Goal: Information Seeking & Learning: Learn about a topic

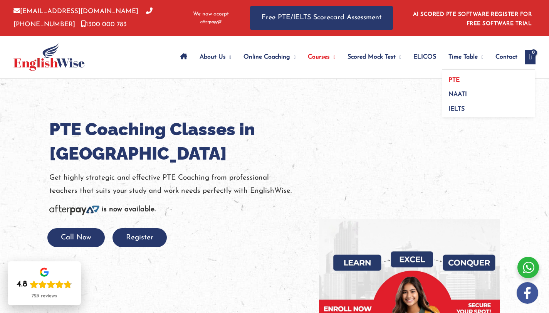
click at [456, 77] on link "PTE" at bounding box center [488, 77] width 92 height 15
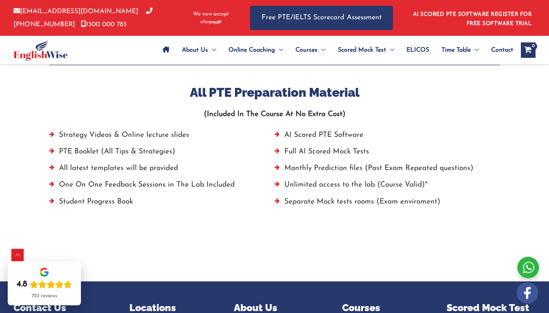
scroll to position [519, 0]
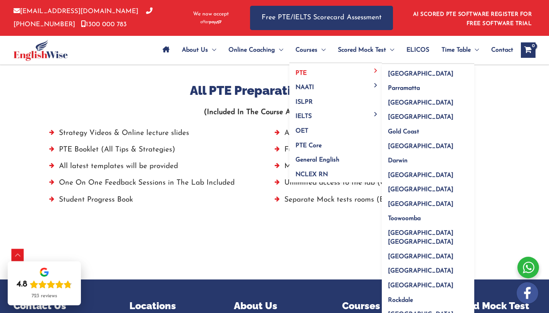
click at [304, 70] on span "PTE" at bounding box center [301, 73] width 11 height 6
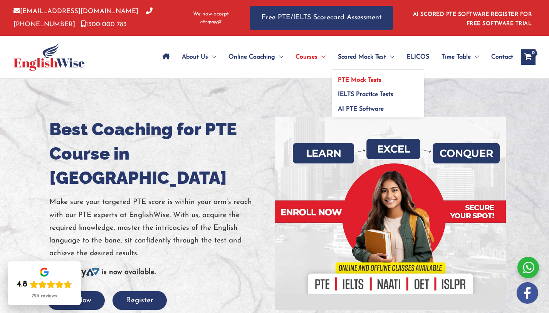
click at [349, 79] on span "PTE Mock Tests" at bounding box center [360, 80] width 44 height 6
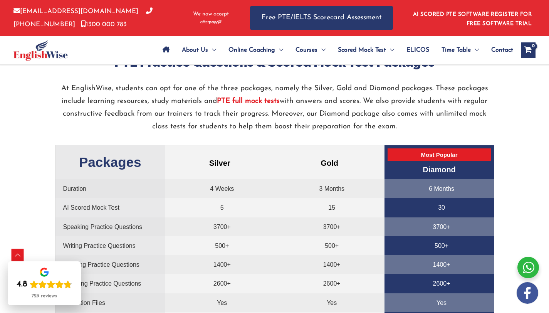
scroll to position [1570, 0]
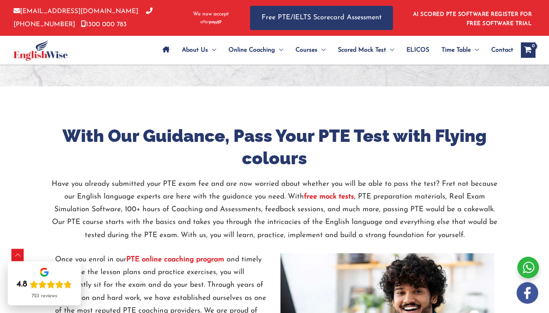
scroll to position [808, 0]
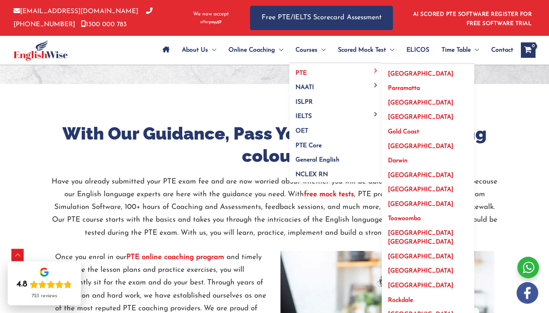
click at [302, 70] on link "PTE" at bounding box center [335, 70] width 92 height 15
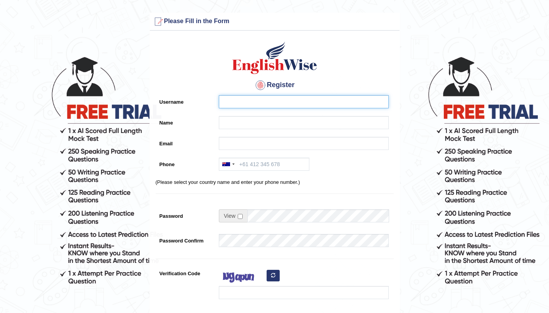
click at [264, 105] on input "Username" at bounding box center [304, 101] width 170 height 13
type input "jyotika sharma"
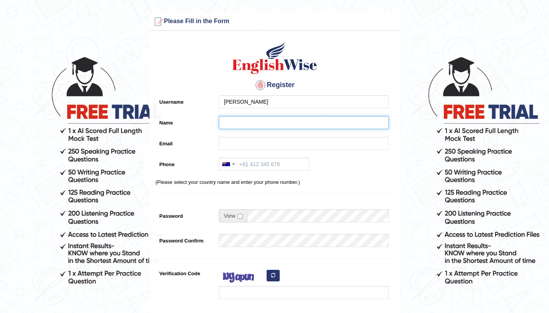
click at [250, 121] on input "Name" at bounding box center [304, 122] width 170 height 13
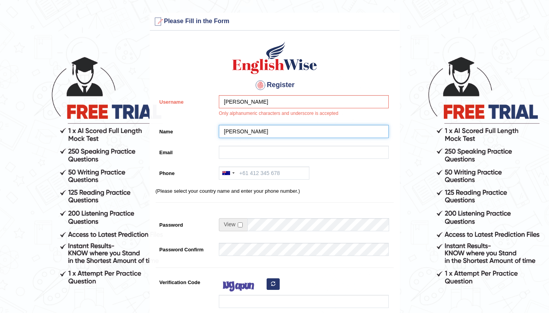
type input "jyotika sharma"
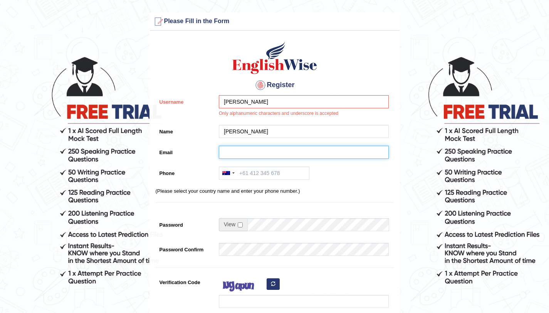
click at [232, 153] on input "Email" at bounding box center [304, 152] width 170 height 13
type input "jyotikaverma0303@gmail.com"
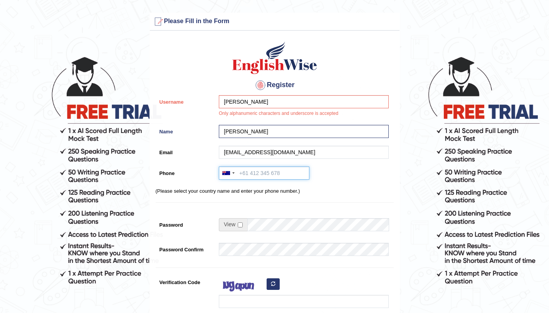
type input "+61435730757"
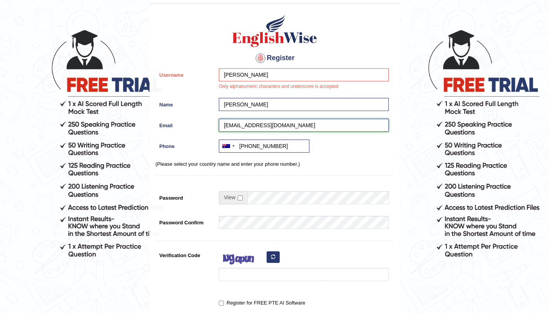
scroll to position [28, 0]
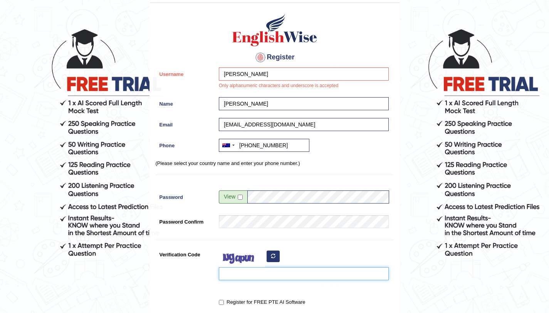
click at [249, 270] on input "Verification Code" at bounding box center [304, 273] width 170 height 13
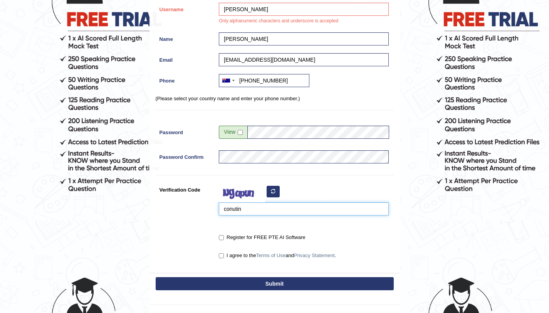
scroll to position [101, 0]
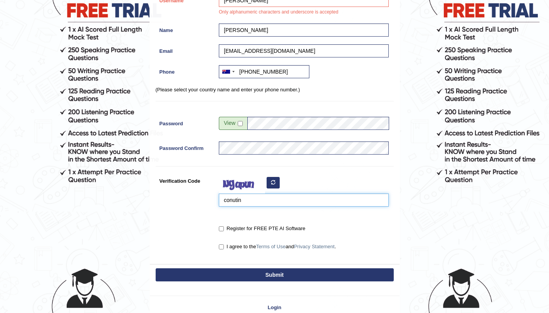
type input "conutin"
click at [223, 228] on input "Register for FREE PTE AI Software" at bounding box center [221, 228] width 5 height 5
checkbox input "true"
click at [223, 245] on input "I agree to the Terms of Use and Privacy Statement ." at bounding box center [221, 246] width 5 height 5
checkbox input "true"
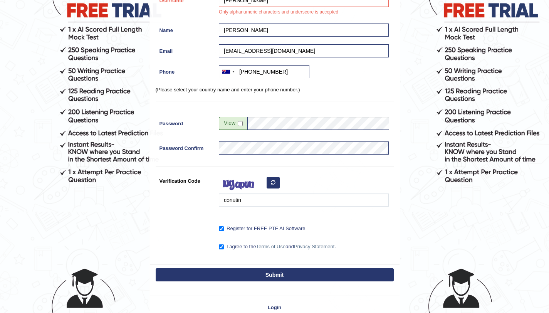
click at [238, 274] on button "Submit" at bounding box center [275, 274] width 238 height 13
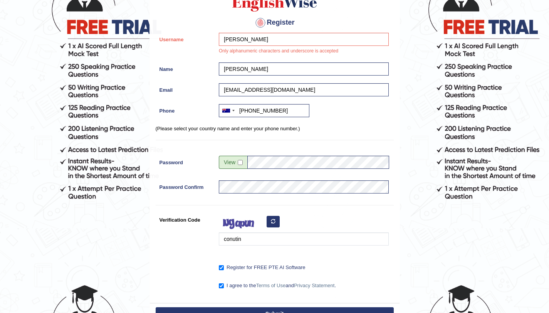
scroll to position [84, 0]
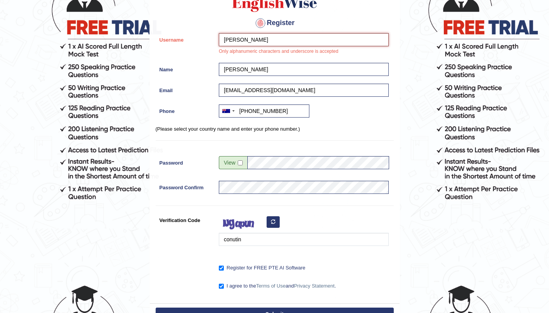
click at [266, 37] on input "[PERSON_NAME]" at bounding box center [304, 39] width 170 height 13
type input "j"
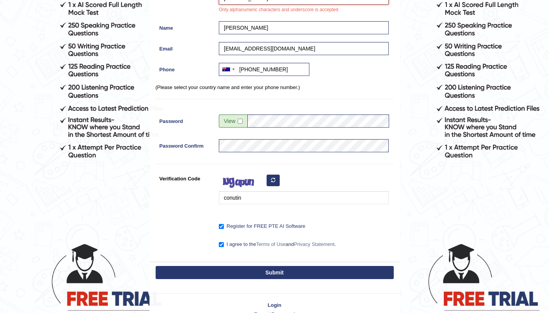
scroll to position [170, 0]
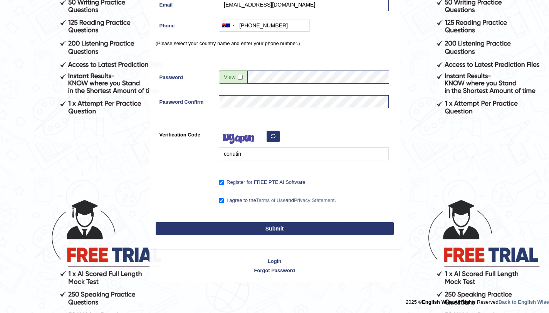
click at [259, 228] on button "Submit" at bounding box center [275, 228] width 238 height 13
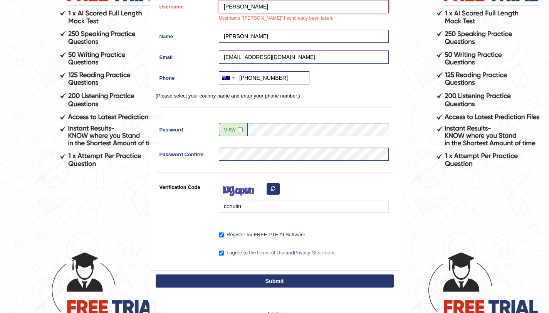
click at [253, 9] on input "Jyotika" at bounding box center [304, 6] width 170 height 13
type input "Jyotikasharma"
click at [234, 287] on button "Submit" at bounding box center [275, 280] width 238 height 13
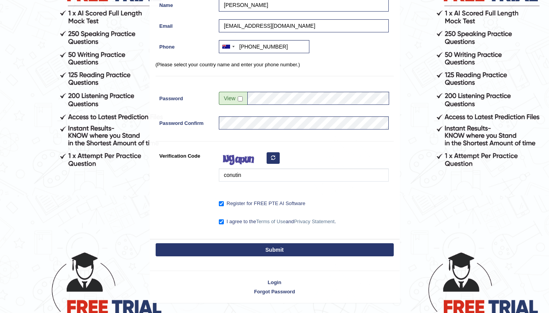
scroll to position [95, 0]
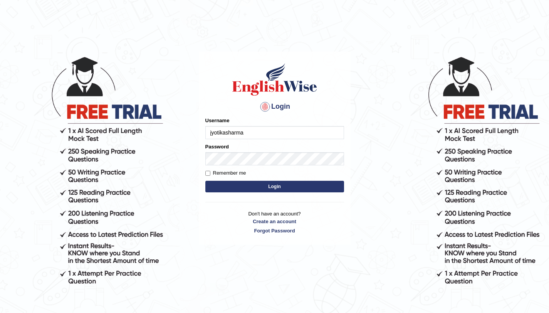
type input "jyotikasharma"
click at [227, 151] on div "Password" at bounding box center [274, 154] width 139 height 22
click at [213, 180] on form "Please fix the following errors: Username jyotikasharma Password Remember me Lo…" at bounding box center [274, 155] width 139 height 77
click at [208, 174] on input "Remember me" at bounding box center [207, 173] width 5 height 5
checkbox input "true"
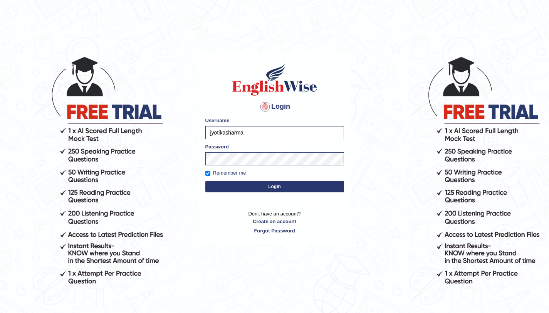
click at [220, 184] on button "Login" at bounding box center [274, 187] width 139 height 12
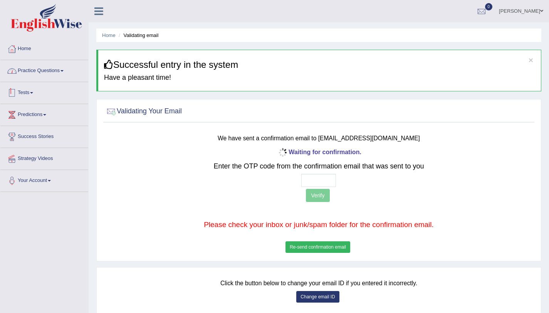
click at [51, 69] on link "Practice Questions" at bounding box center [44, 69] width 88 height 19
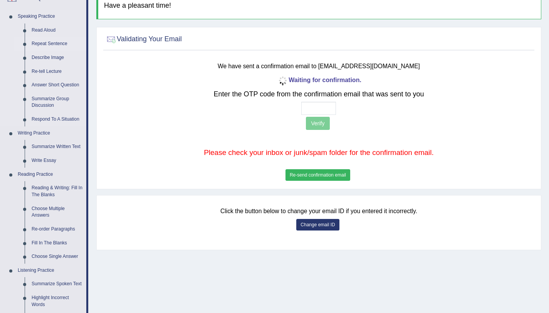
scroll to position [80, 0]
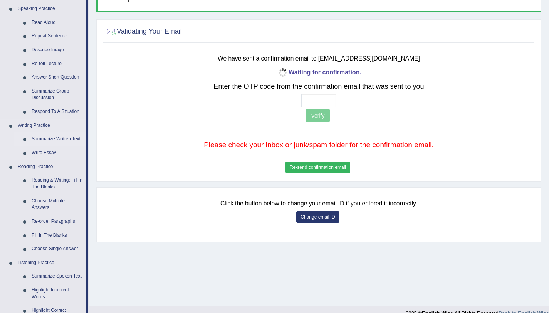
click at [46, 139] on link "Summarize Written Text" at bounding box center [57, 139] width 58 height 14
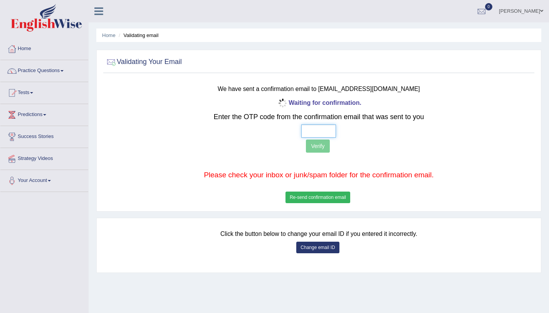
click at [317, 131] on input "text" at bounding box center [318, 130] width 35 height 13
click at [310, 200] on button "Re-send confirmation email" at bounding box center [318, 197] width 65 height 12
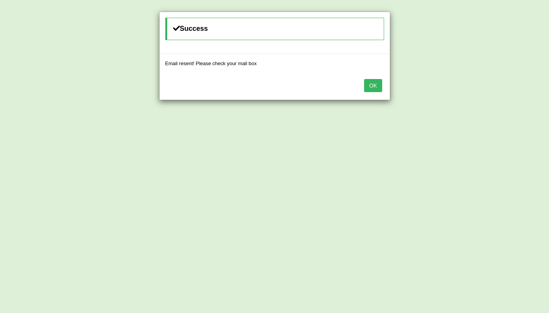
click at [375, 82] on button "OK" at bounding box center [373, 85] width 18 height 13
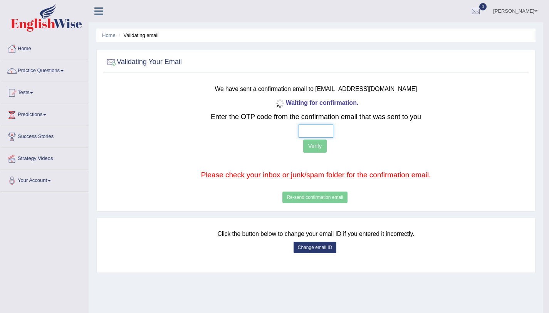
click at [311, 135] on input "text" at bounding box center [316, 130] width 35 height 13
click at [307, 138] on div "Waiting for confirmation. Enter the OTP code from the confirmation email that w…" at bounding box center [316, 151] width 350 height 108
click at [304, 129] on input "text" at bounding box center [316, 130] width 35 height 13
type input "6 8 7 8"
click at [316, 148] on button "Verify" at bounding box center [315, 145] width 24 height 13
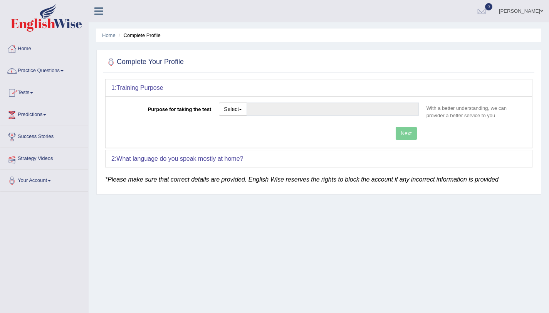
click at [39, 160] on link "Strategy Videos" at bounding box center [44, 157] width 88 height 19
click at [33, 68] on link "Practice Questions" at bounding box center [44, 69] width 88 height 19
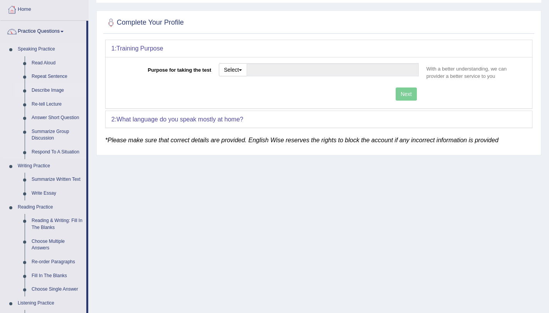
scroll to position [41, 0]
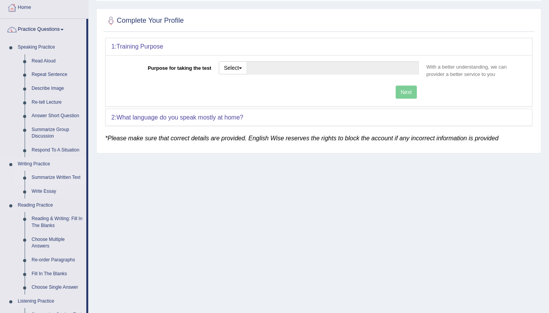
click at [55, 178] on link "Summarize Written Text" at bounding box center [57, 178] width 58 height 14
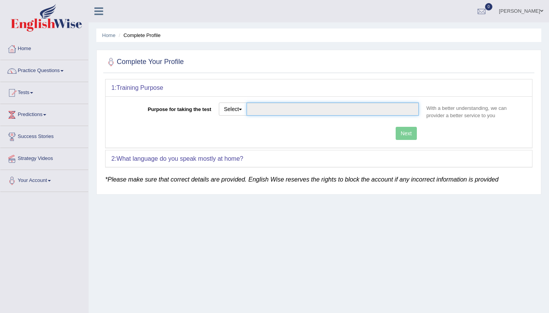
click at [257, 107] on input "Purpose for taking the test" at bounding box center [333, 108] width 172 height 13
click at [270, 109] on input "Purpose for taking the test" at bounding box center [333, 108] width 172 height 13
click at [228, 107] on button "Select" at bounding box center [233, 108] width 28 height 13
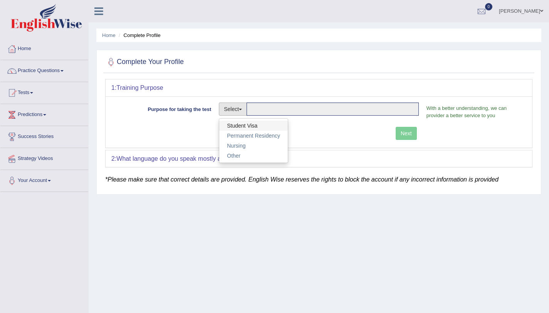
click at [238, 127] on link "Student Visa" at bounding box center [253, 126] width 69 height 10
type input "Student Visa"
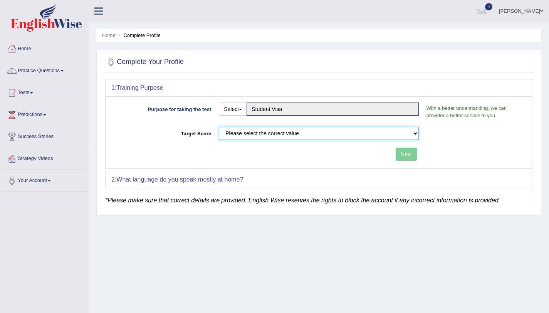
click at [308, 132] on select "Please select the correct value 50 (6 bands) 58 (6.5 bands) 65 (7 bands) 79 (8 …" at bounding box center [319, 133] width 200 height 13
select select "58"
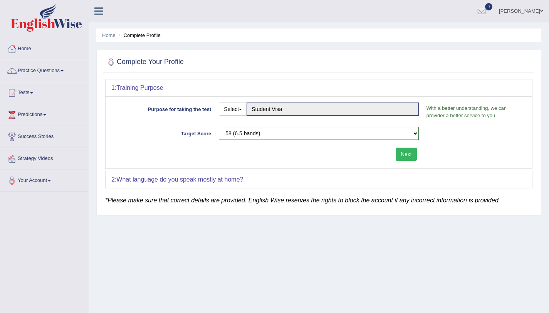
click at [406, 154] on button "Next" at bounding box center [406, 154] width 21 height 13
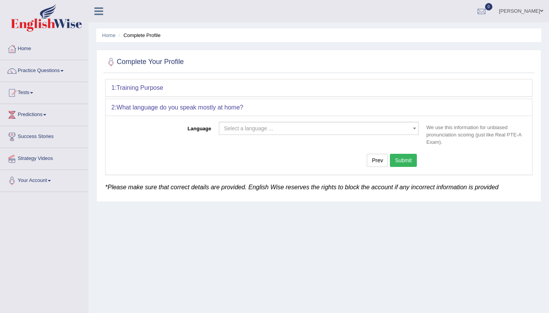
click at [302, 132] on span "Select a language ..." at bounding box center [316, 128] width 185 height 8
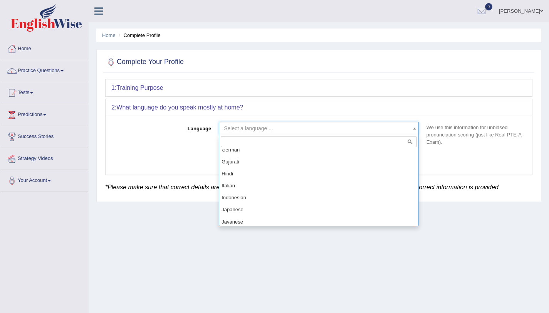
scroll to position [295, 0]
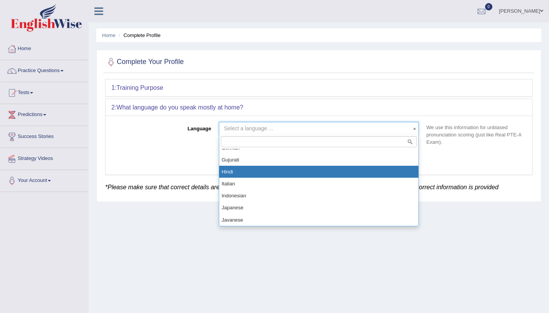
select select "Hindi"
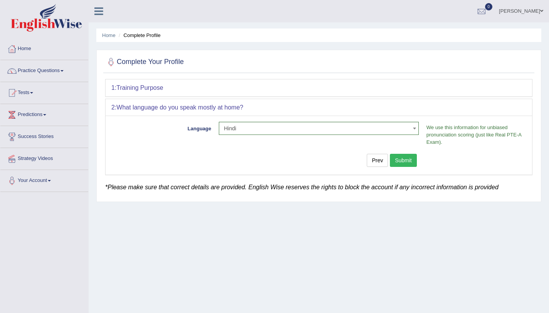
click at [405, 163] on button "Submit" at bounding box center [403, 160] width 27 height 13
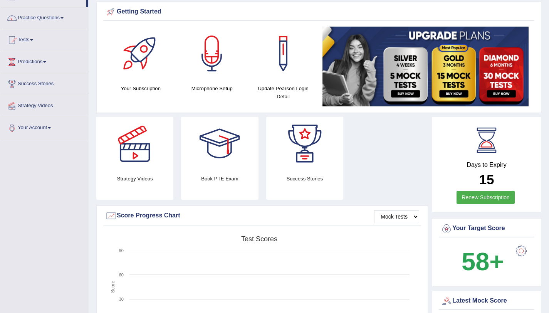
scroll to position [47, 0]
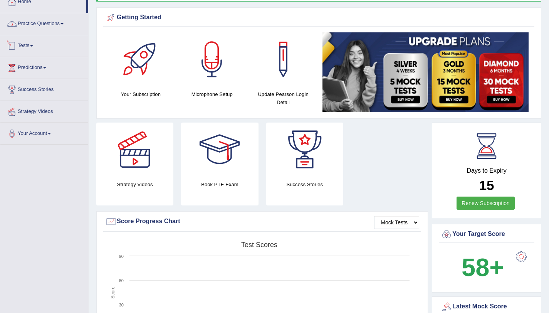
click at [50, 22] on link "Practice Questions" at bounding box center [44, 22] width 88 height 19
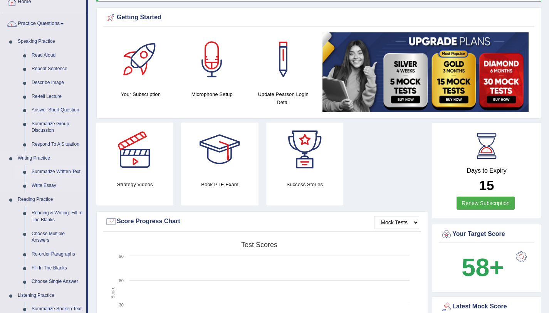
click at [42, 174] on link "Summarize Written Text" at bounding box center [57, 172] width 58 height 14
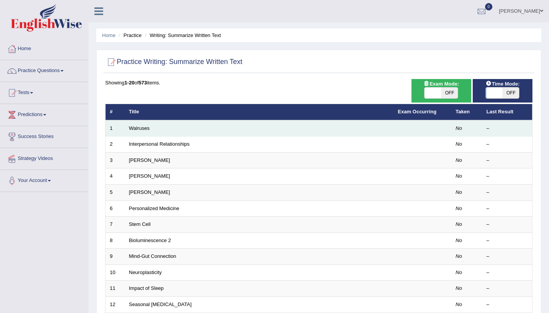
click at [357, 128] on td "Walruses" at bounding box center [259, 128] width 269 height 16
click at [135, 128] on link "Walruses" at bounding box center [139, 128] width 21 height 6
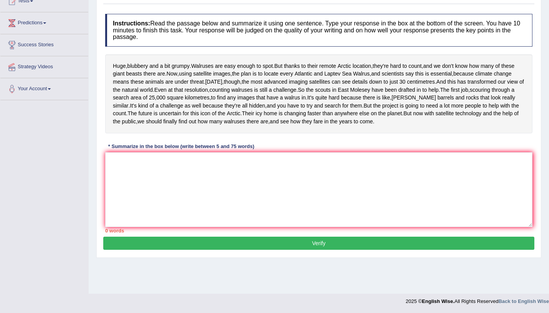
scroll to position [102, 0]
click at [181, 186] on textarea at bounding box center [318, 189] width 427 height 75
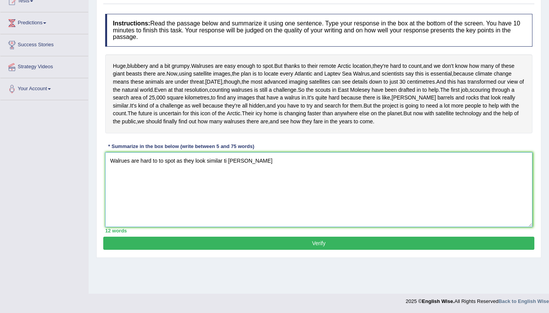
click at [229, 190] on textarea "Walrues are hard to to spot as they look similar ti [PERSON_NAME]" at bounding box center [318, 189] width 427 height 75
click at [261, 187] on textarea "Walrues are hard to to spot as they look similar tio rusty" at bounding box center [318, 189] width 427 height 75
click at [228, 190] on textarea "Walrues are hard to to spot as they look similar tio rusty" at bounding box center [318, 189] width 427 height 75
click at [255, 189] on textarea "Walrues are hard to to spot as they look similar to rusty" at bounding box center [318, 189] width 427 height 75
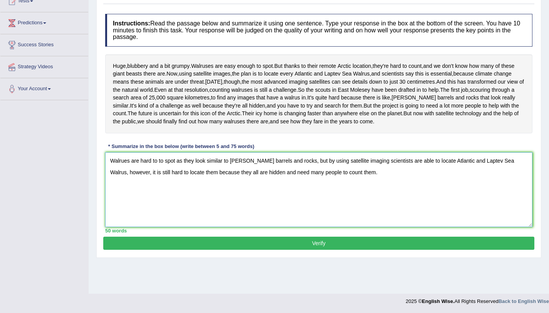
type textarea "Walrues are hard to to spot as they look similar to rusty barrels and rocks, bu…"
click at [289, 250] on button "Verify" at bounding box center [318, 243] width 431 height 13
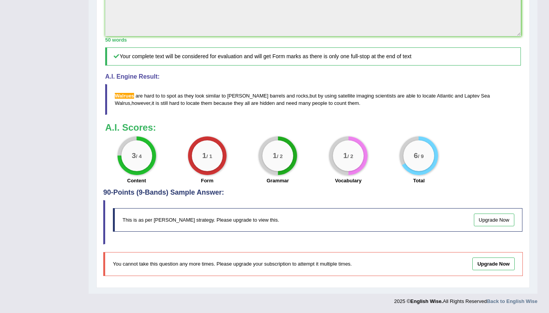
scroll to position [311, 0]
click at [492, 216] on link "Upgrade Now" at bounding box center [494, 219] width 41 height 13
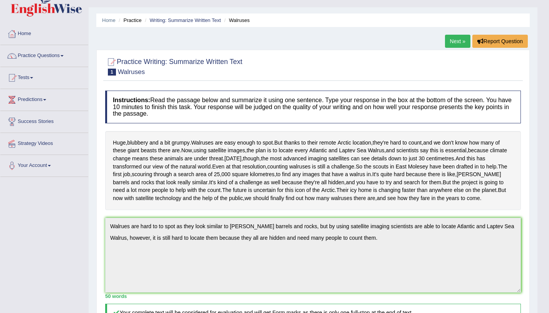
scroll to position [0, 0]
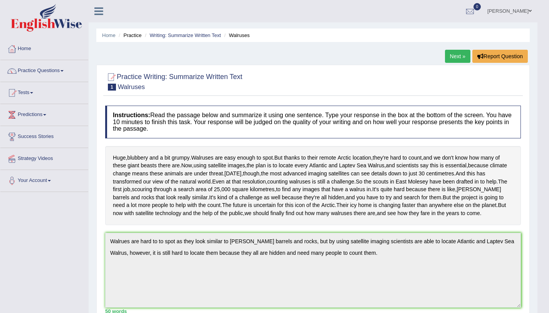
click at [457, 54] on link "Next »" at bounding box center [457, 56] width 25 height 13
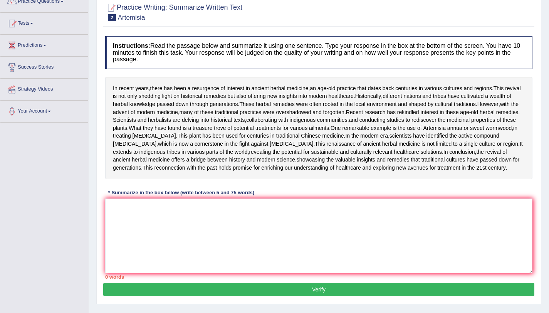
scroll to position [87, 0]
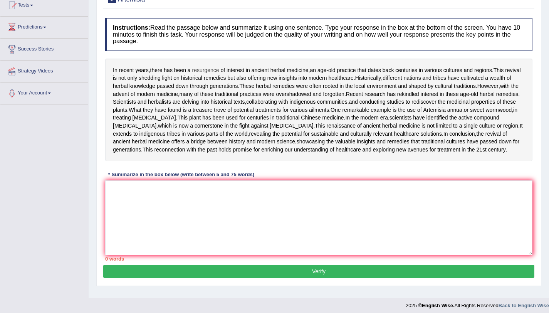
click at [202, 71] on span "resurgence" at bounding box center [205, 70] width 27 height 8
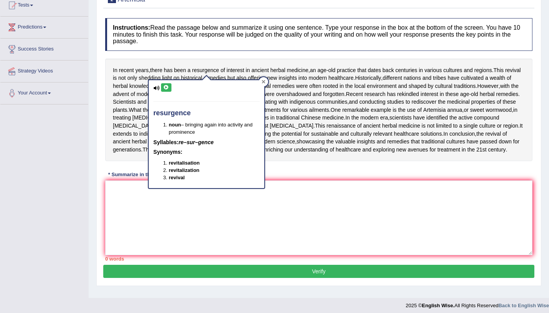
click at [267, 80] on div at bounding box center [263, 81] width 9 height 9
